Goal: Information Seeking & Learning: Learn about a topic

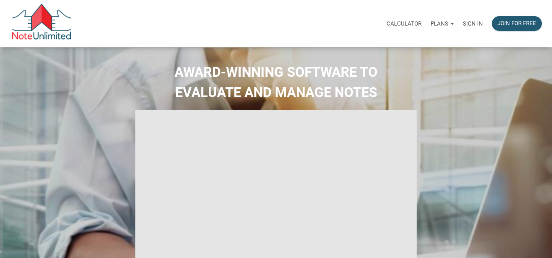
drag, startPoint x: 475, startPoint y: 21, endPoint x: 422, endPoint y: 29, distance: 53.6
click at [472, 22] on p "Sign in" at bounding box center [473, 23] width 20 height 7
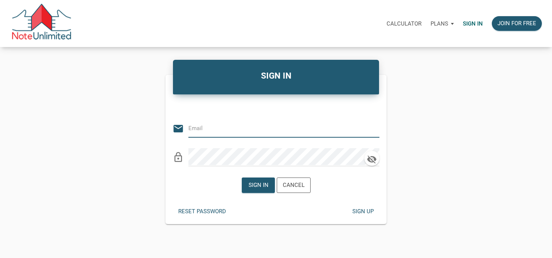
click at [223, 132] on input "email" at bounding box center [278, 128] width 180 height 17
type input "[EMAIL_ADDRESS][DOMAIN_NAME]"
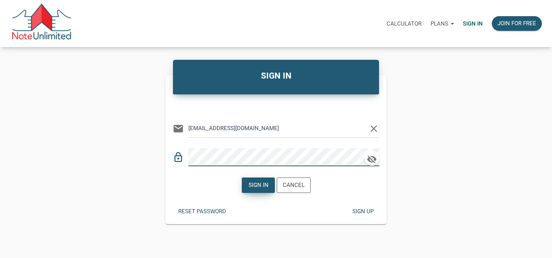
click at [255, 189] on div "Sign in" at bounding box center [258, 185] width 20 height 9
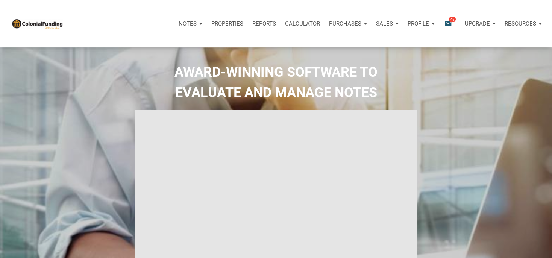
type input "Introduction to new features"
select select
click at [84, 109] on div "AWARD-WINNING SOFTWARE TO EVALUATE AND MANAGE NOTES" at bounding box center [276, 184] width 548 height 244
click at [224, 22] on p "Properties" at bounding box center [227, 23] width 32 height 7
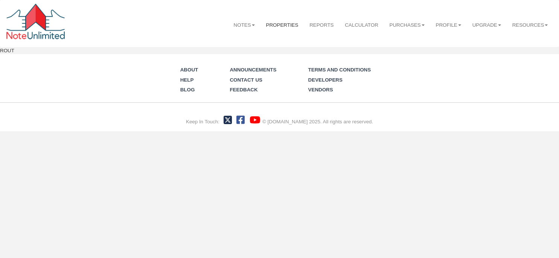
click at [276, 23] on link "Properties" at bounding box center [282, 25] width 44 height 19
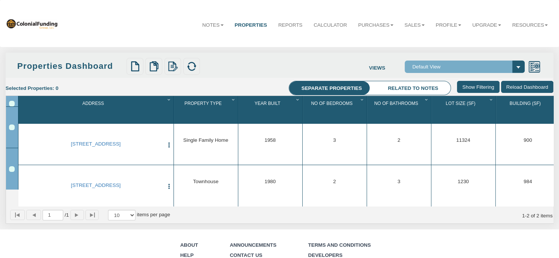
select select "138"
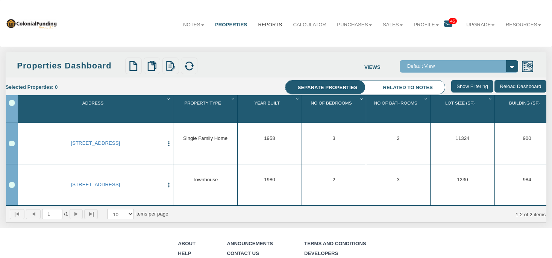
click at [269, 25] on link "Reports" at bounding box center [270, 25] width 35 height 18
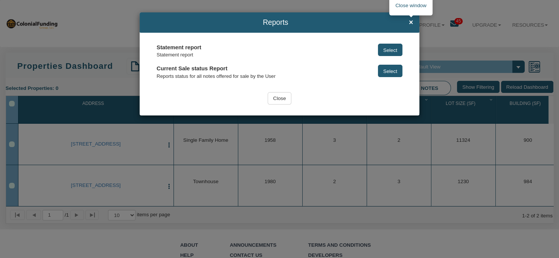
click at [410, 22] on span "×" at bounding box center [410, 22] width 4 height 8
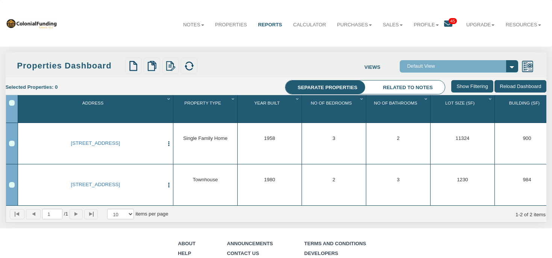
click at [444, 23] on icon at bounding box center [448, 24] width 8 height 8
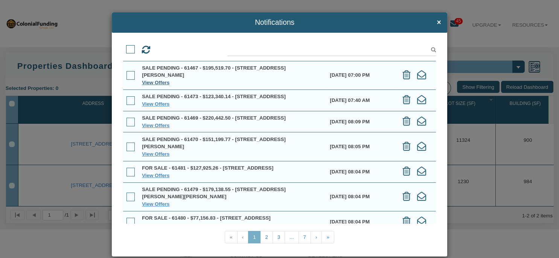
click at [156, 81] on link "View Offers" at bounding box center [155, 83] width 27 height 6
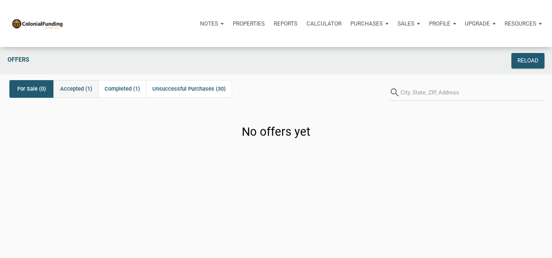
click at [84, 90] on span "Accepted (1)" at bounding box center [76, 88] width 32 height 9
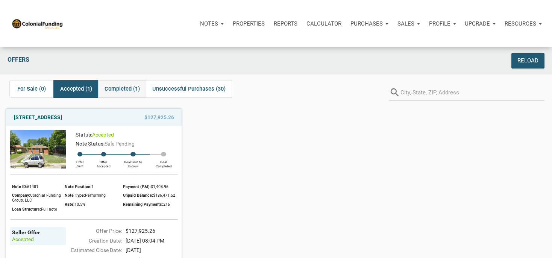
click at [114, 88] on span "Completed (1)" at bounding box center [122, 88] width 35 height 9
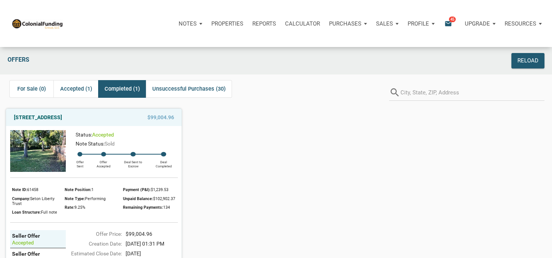
click at [48, 160] on img at bounding box center [38, 151] width 56 height 42
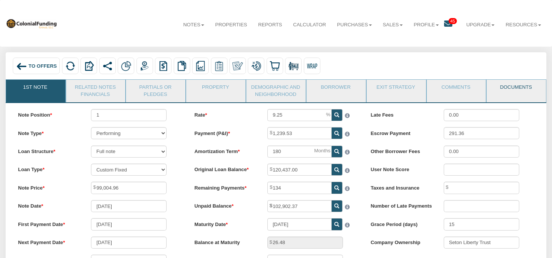
click at [533, 90] on link "Documents" at bounding box center [516, 89] width 59 height 19
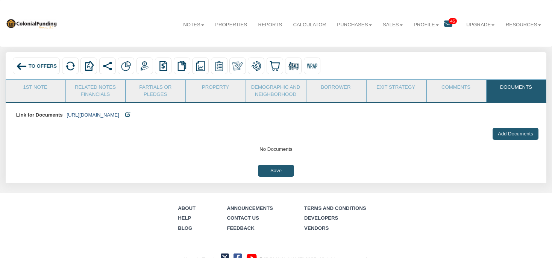
click at [119, 114] on link "https://colonialfundinggroup.sharepoint.com/:f:/s/operationsteam/EiGz4yh4cSFAjw…" at bounding box center [93, 115] width 52 height 6
click at [84, 93] on link "Related Notes Financials" at bounding box center [95, 91] width 59 height 22
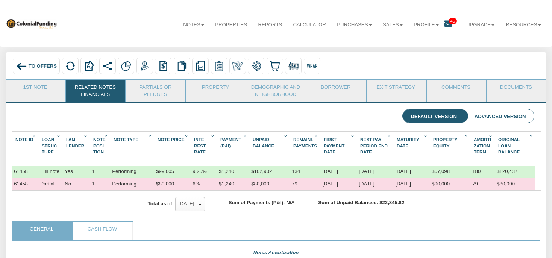
scroll to position [130, 516]
click at [56, 93] on link "1st Note" at bounding box center [35, 89] width 59 height 19
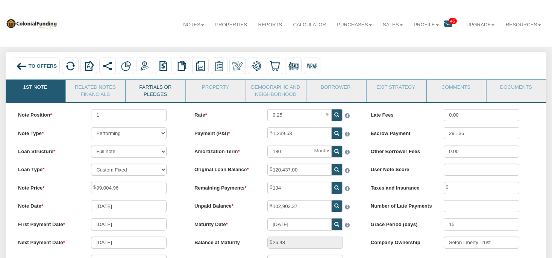
click at [153, 94] on link "Partials or Pledges" at bounding box center [155, 91] width 59 height 22
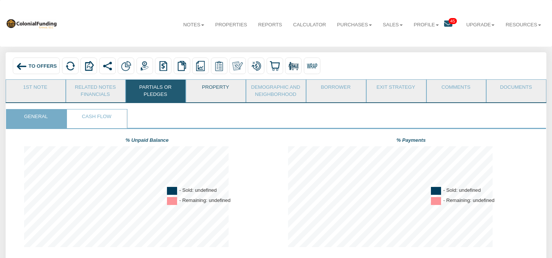
click at [205, 91] on link "Property" at bounding box center [215, 89] width 59 height 19
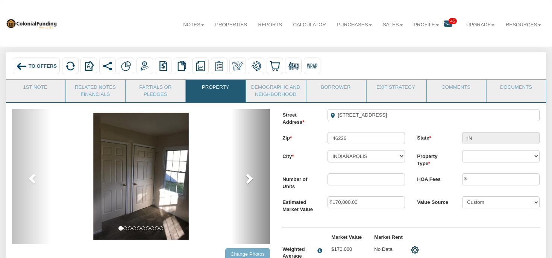
click at [249, 181] on span at bounding box center [248, 178] width 11 height 11
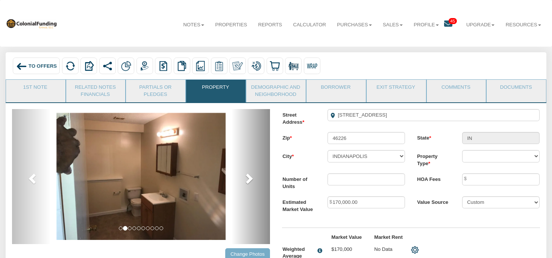
click at [249, 181] on span at bounding box center [248, 178] width 11 height 11
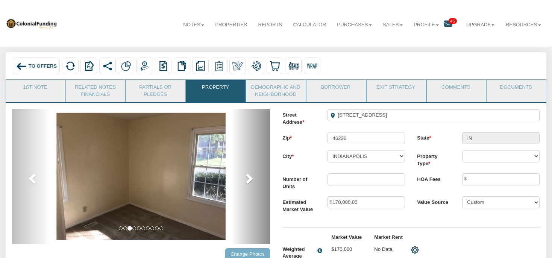
click at [249, 180] on span at bounding box center [248, 178] width 11 height 11
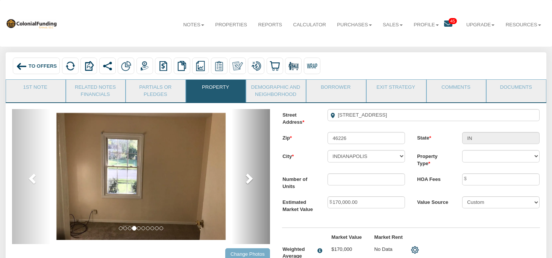
click at [249, 180] on span at bounding box center [248, 178] width 11 height 11
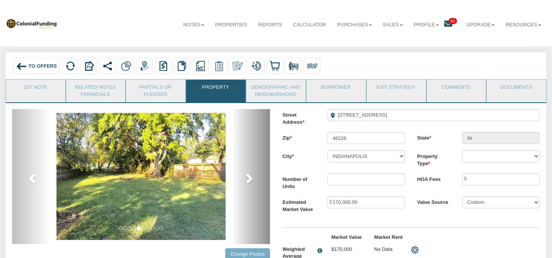
click at [248, 179] on span at bounding box center [248, 178] width 11 height 11
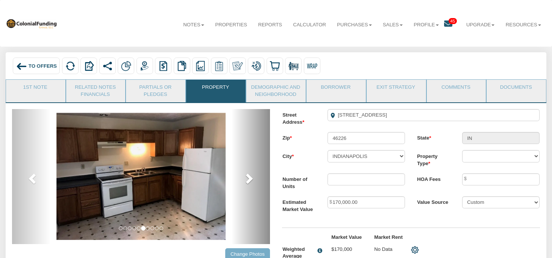
click at [248, 179] on span at bounding box center [248, 178] width 11 height 11
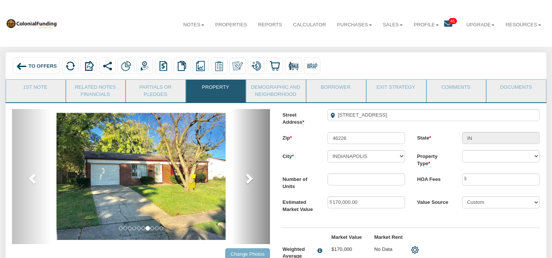
click at [248, 179] on span at bounding box center [248, 178] width 11 height 11
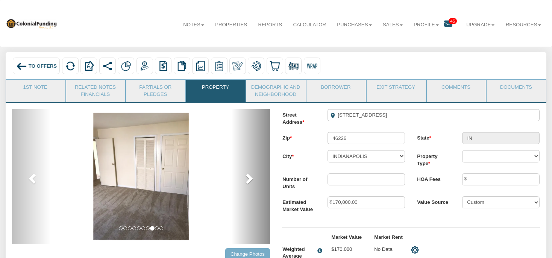
click at [248, 179] on span at bounding box center [248, 178] width 11 height 11
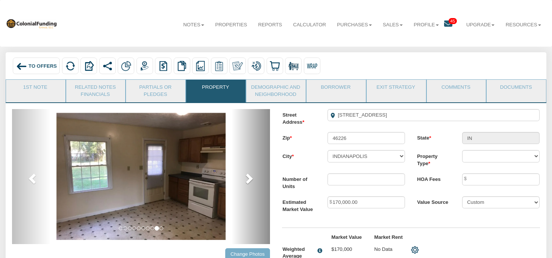
click at [248, 179] on span at bounding box center [248, 178] width 11 height 11
